Goal: Book appointment/travel/reservation

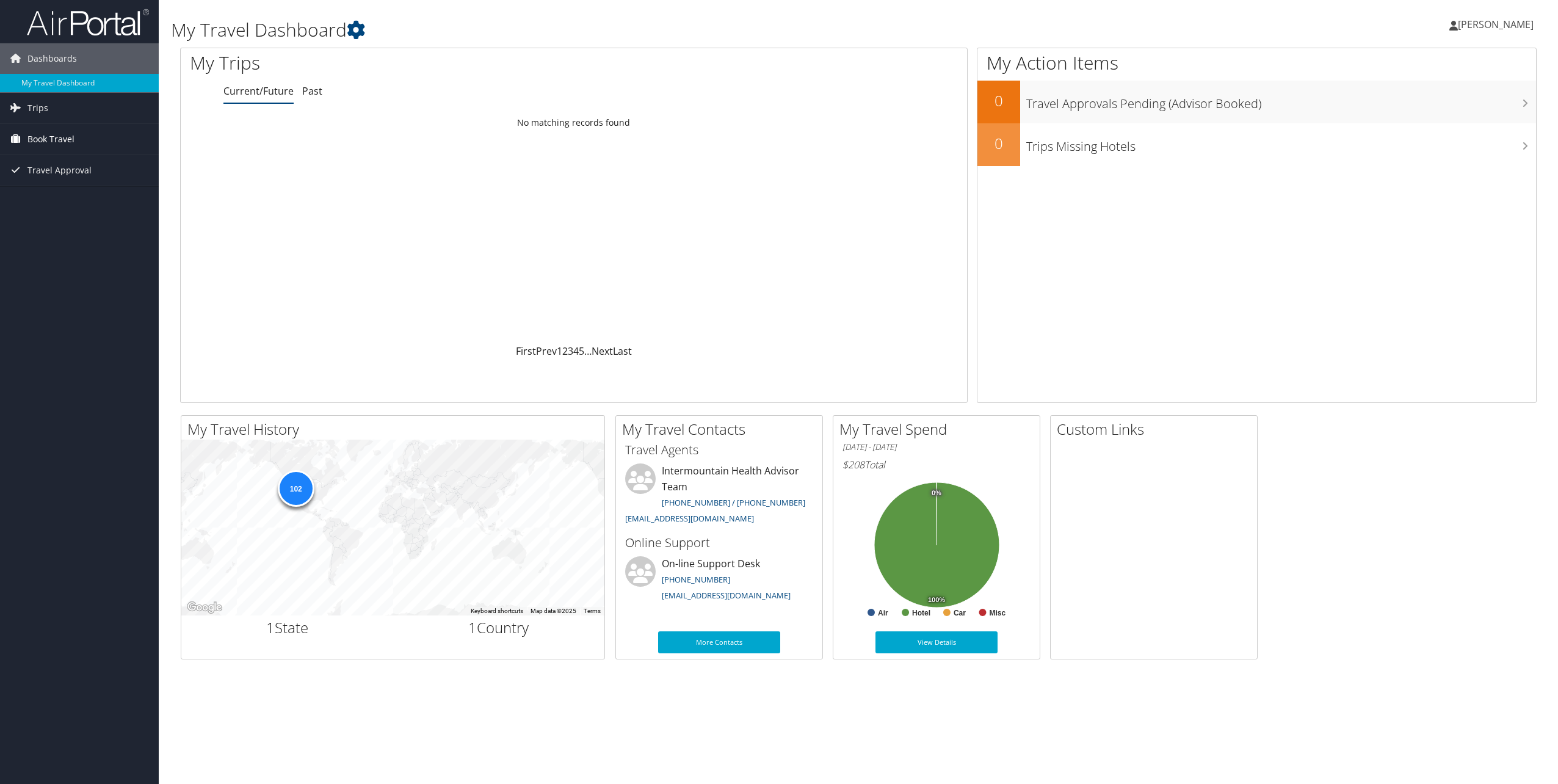
click at [53, 137] on span "Book Travel" at bounding box center [51, 138] width 47 height 30
click at [101, 200] on link "Book/Manage Online Trips" at bounding box center [79, 200] width 159 height 19
